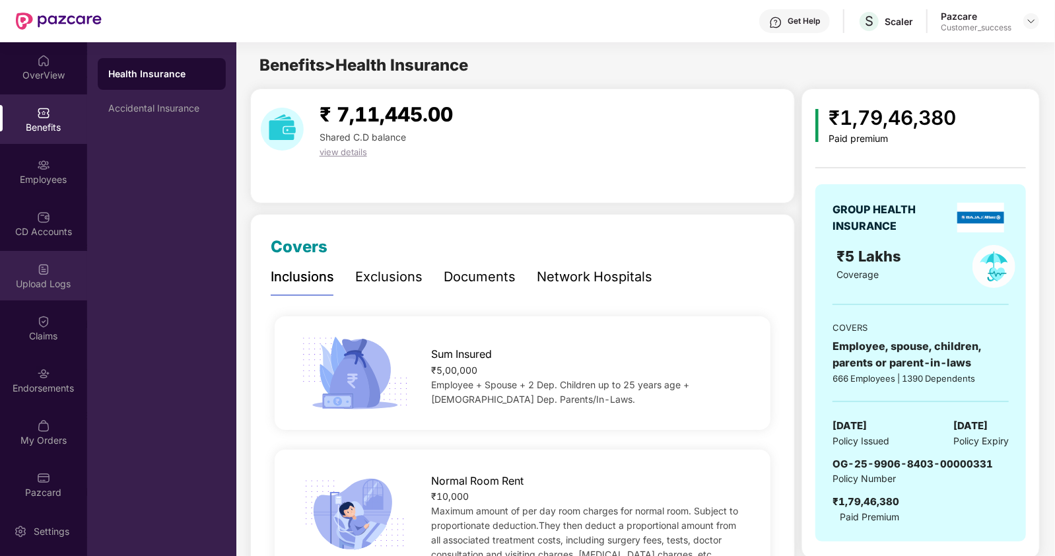
click at [38, 282] on div "Upload Logs" at bounding box center [43, 283] width 87 height 13
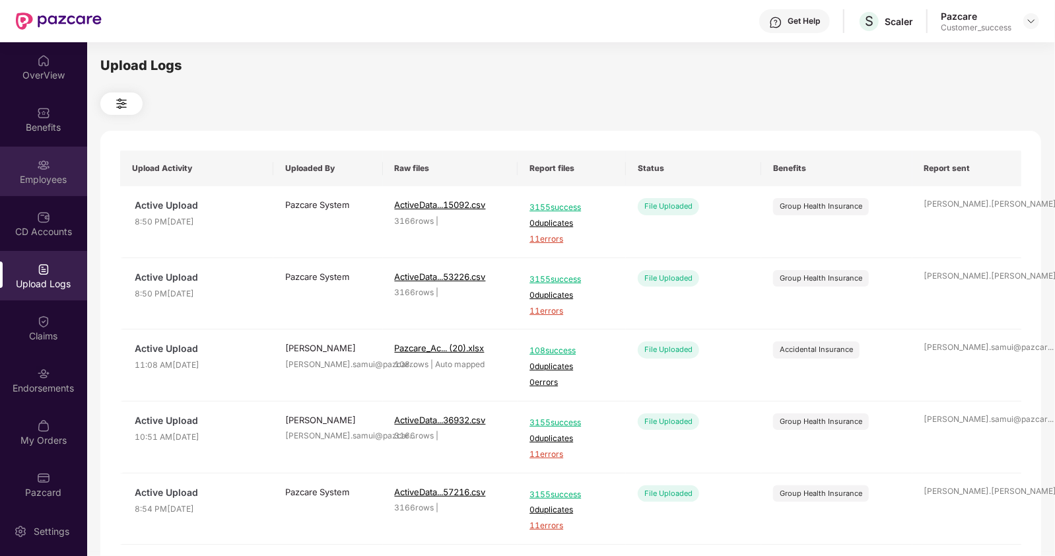
click at [53, 179] on div "Employees" at bounding box center [43, 179] width 87 height 13
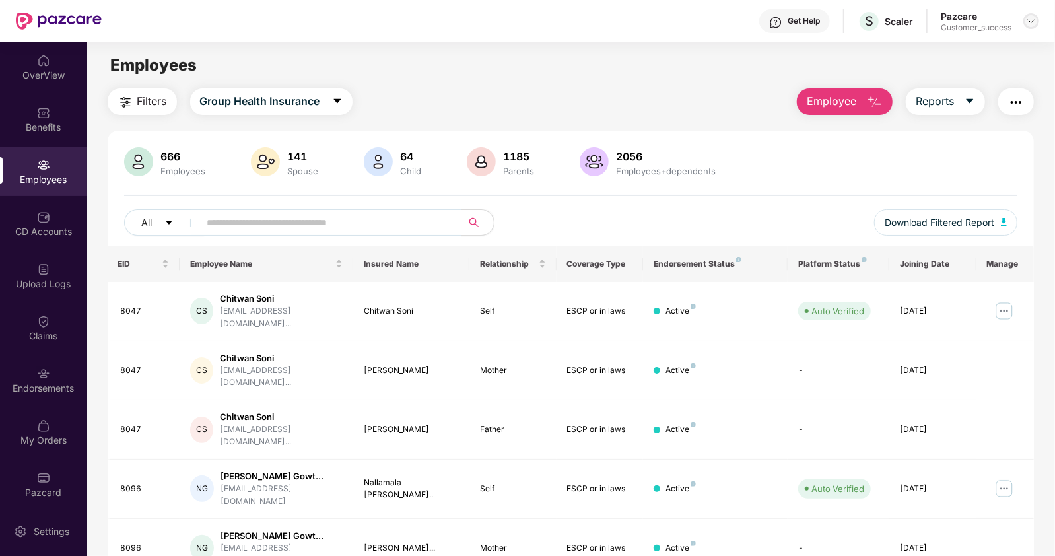
click at [1030, 21] on img at bounding box center [1031, 21] width 11 height 11
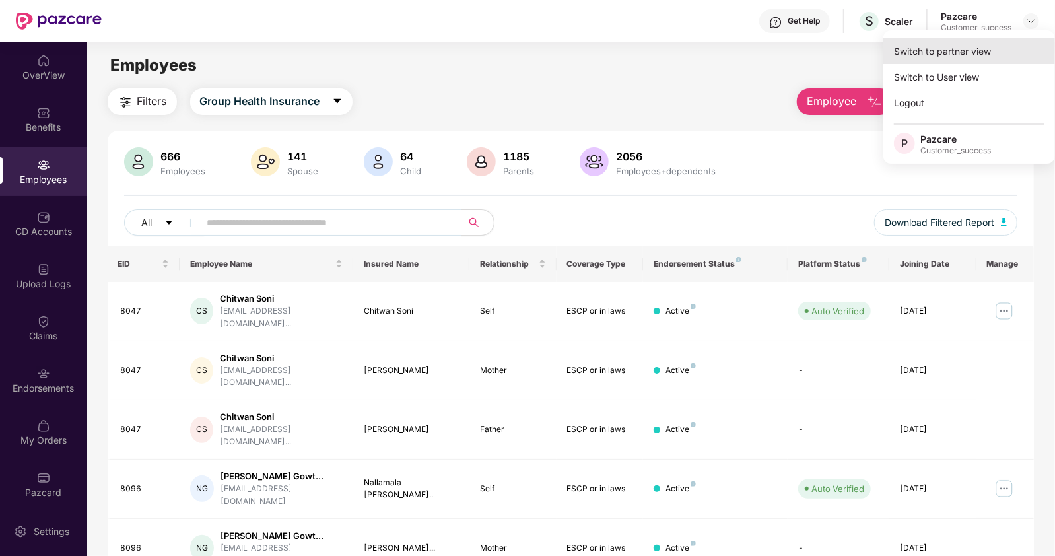
click at [950, 52] on div "Switch to partner view" at bounding box center [970, 51] width 172 height 26
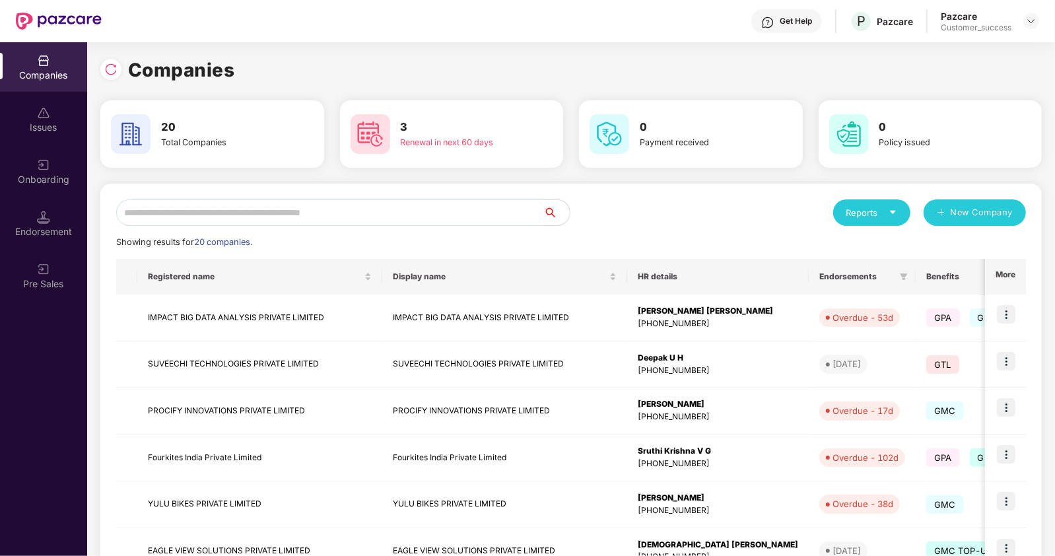
click at [431, 212] on input "text" at bounding box center [329, 212] width 427 height 26
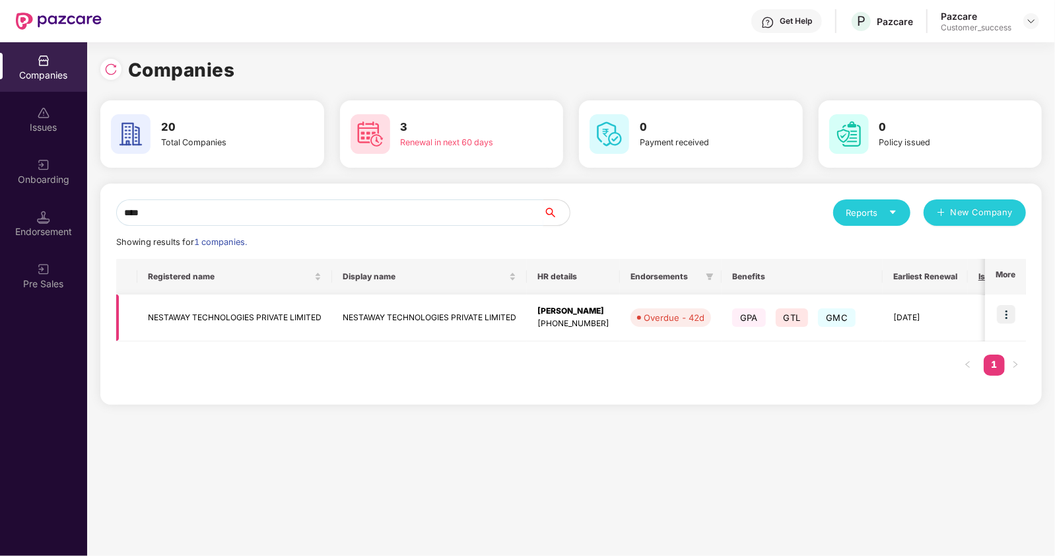
type input "****"
click at [1008, 308] on img at bounding box center [1006, 314] width 18 height 18
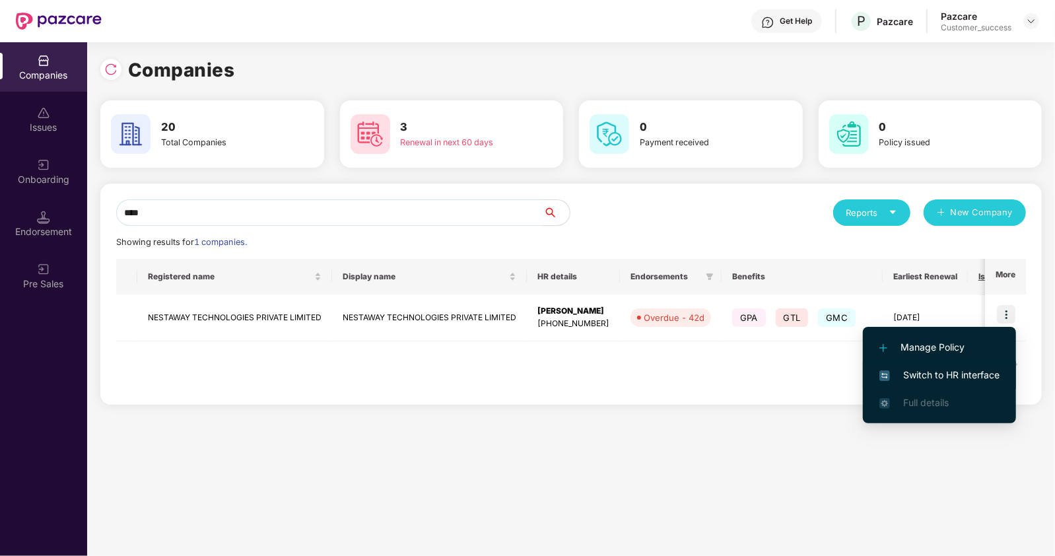
click at [886, 374] on img at bounding box center [885, 375] width 11 height 11
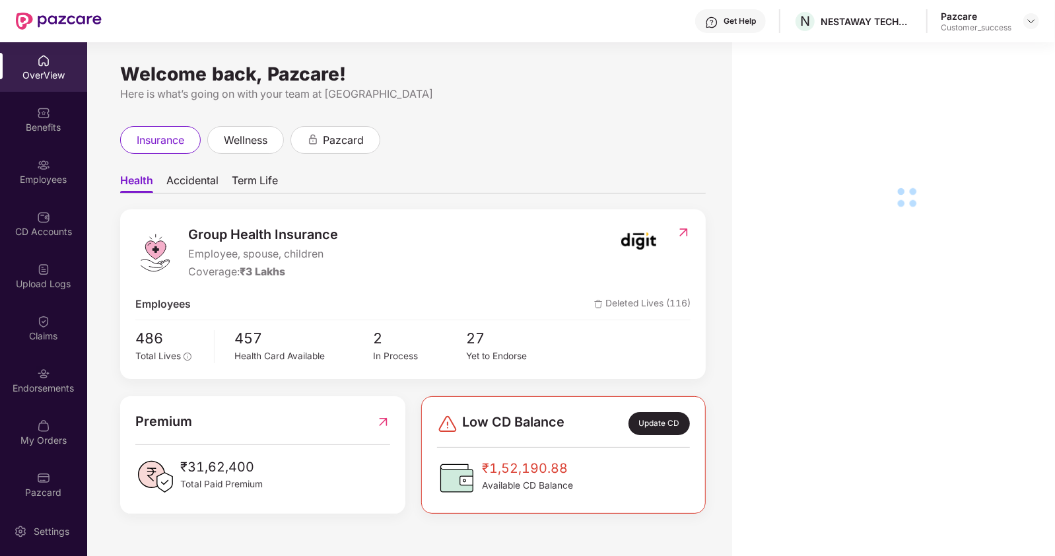
click at [40, 173] on div "Employees" at bounding box center [43, 179] width 87 height 13
